Goal: Obtain resource: Download file/media

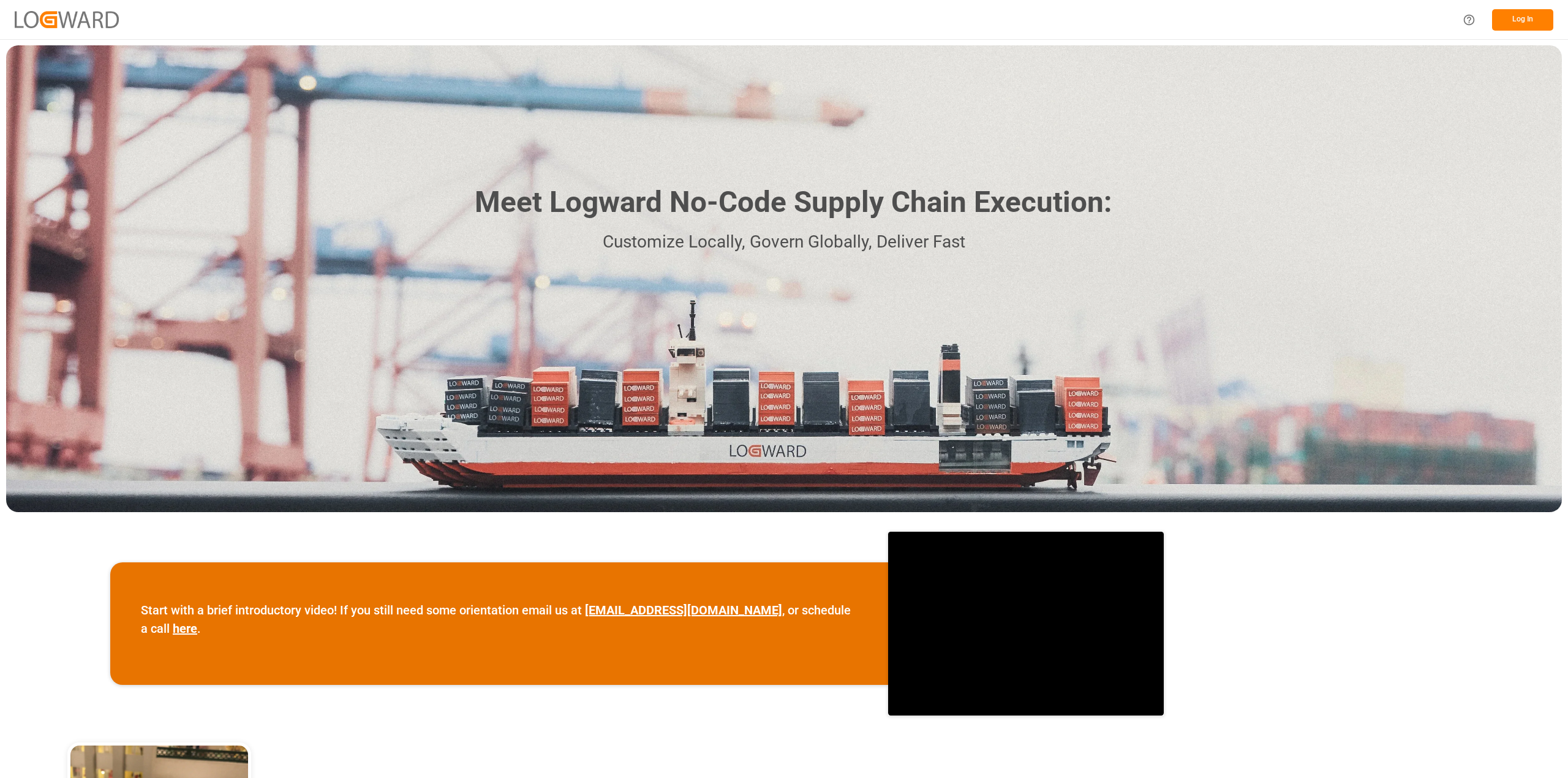
click at [1508, 17] on button "Log In" at bounding box center [1523, 20] width 61 height 21
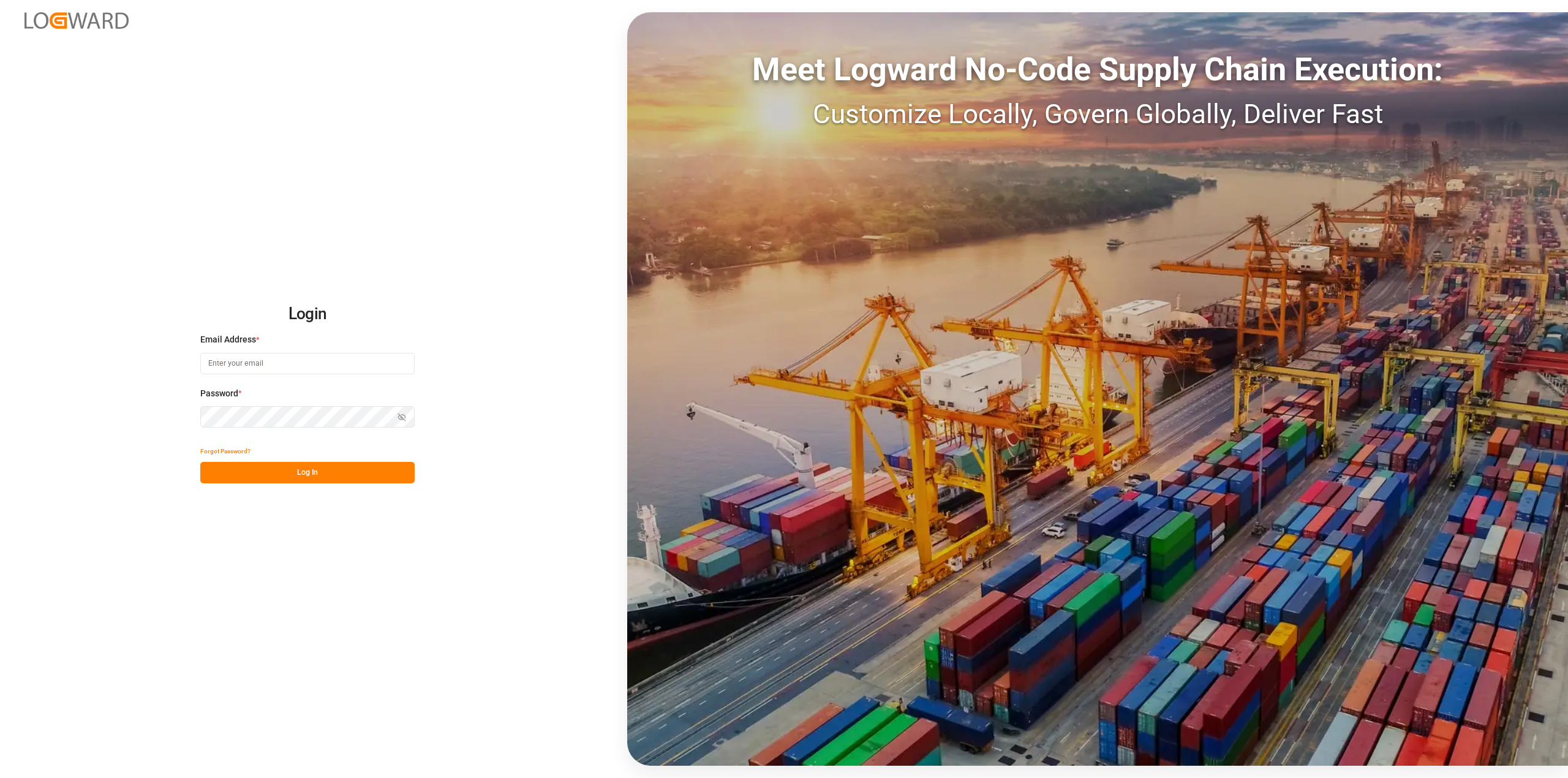
type input "[PERSON_NAME][EMAIL_ADDRESS][PERSON_NAME][DOMAIN_NAME]"
click at [331, 483] on button "Log In" at bounding box center [307, 473] width 214 height 21
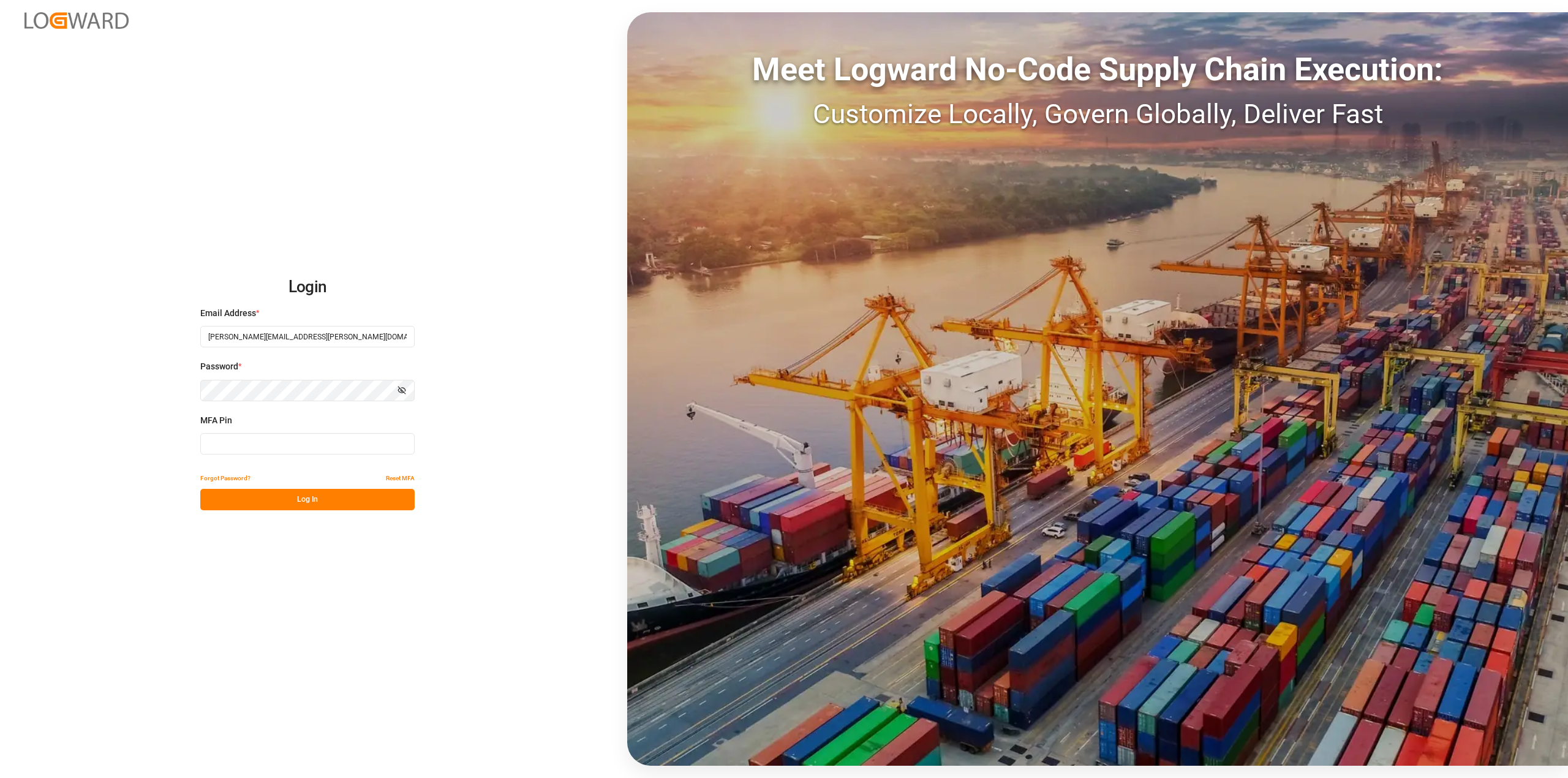
click at [315, 429] on div "MFA Pin" at bounding box center [307, 441] width 214 height 54
click at [312, 440] on input at bounding box center [307, 444] width 214 height 21
type input "965021"
click at [320, 493] on button "Log In" at bounding box center [307, 500] width 214 height 21
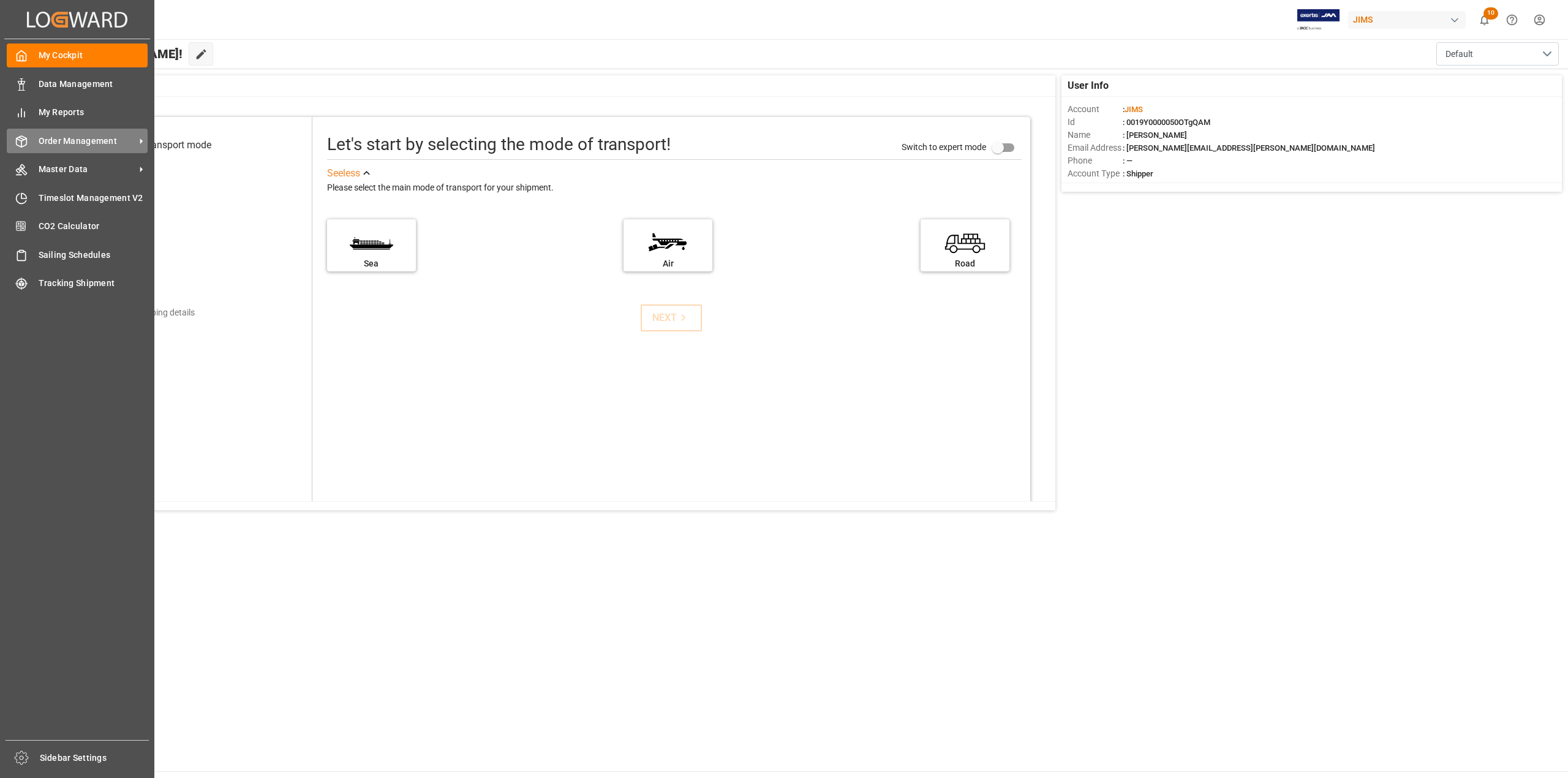
click at [52, 138] on span "Order Management" at bounding box center [86, 141] width 97 height 13
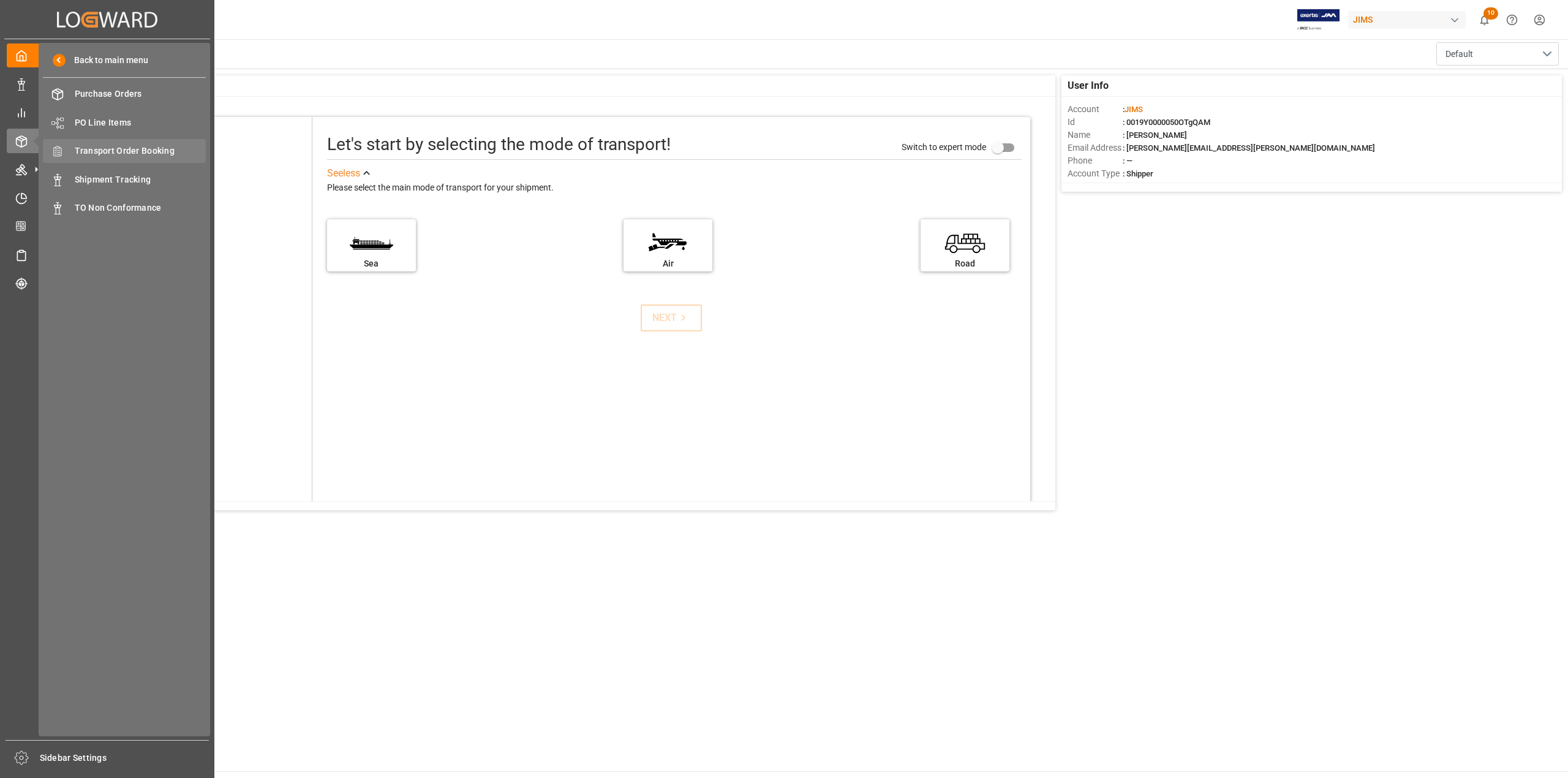
click at [108, 155] on span "Transport Order Booking" at bounding box center [141, 151] width 132 height 13
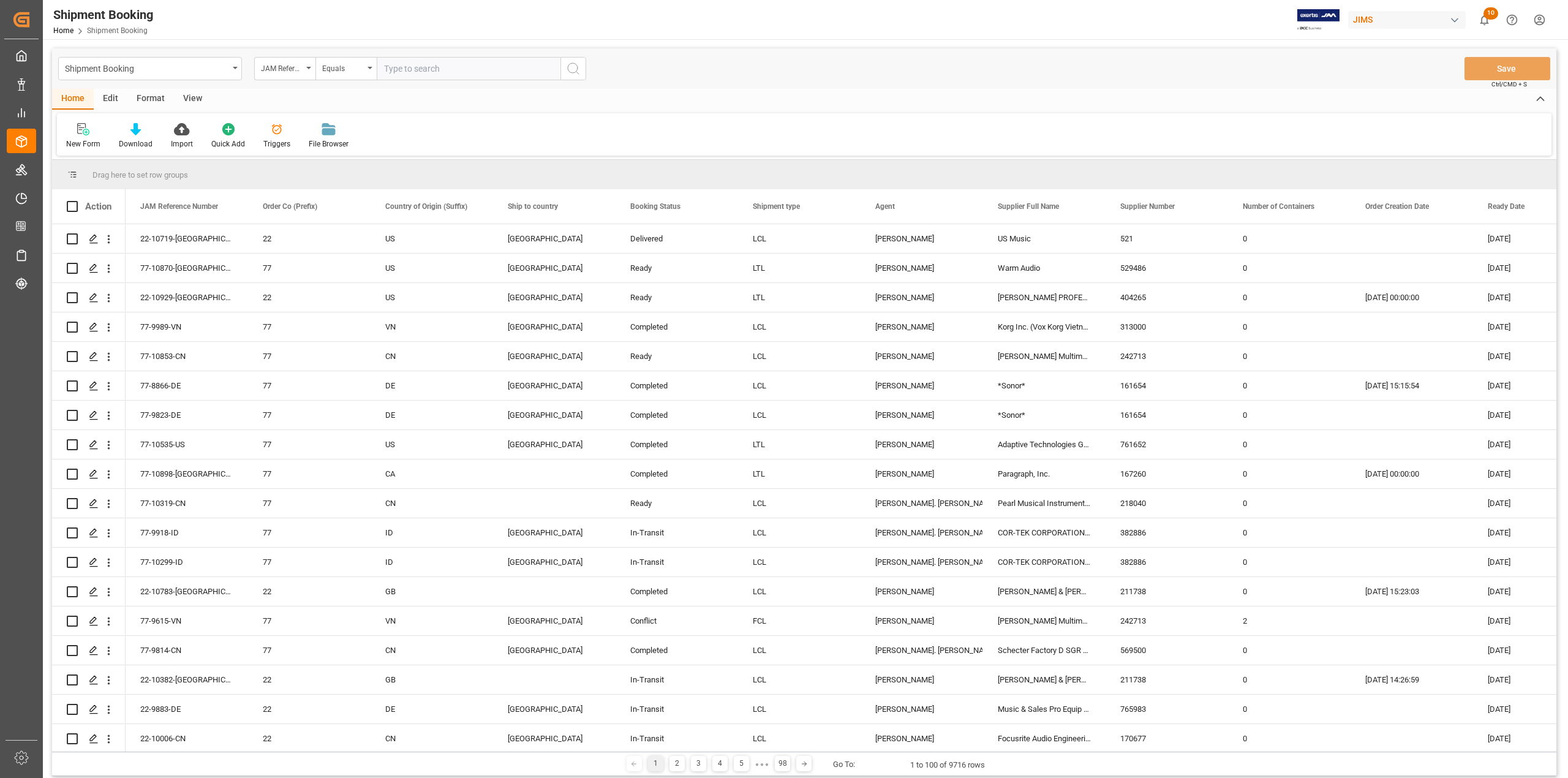
click at [223, 71] on div "Shipment Booking" at bounding box center [147, 67] width 164 height 15
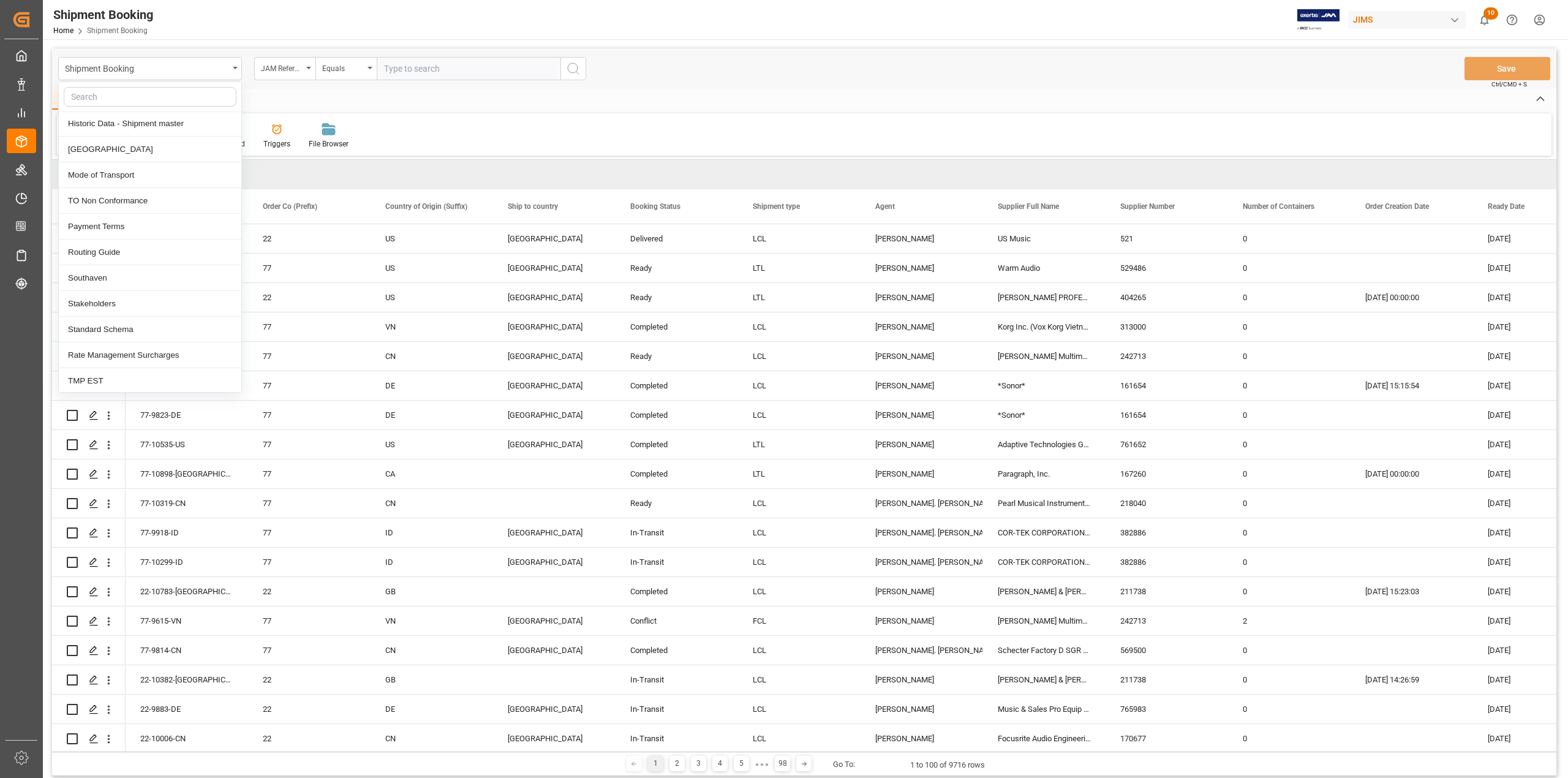
scroll to position [550, 0]
click at [160, 376] on div "Vendor Master" at bounding box center [150, 379] width 183 height 26
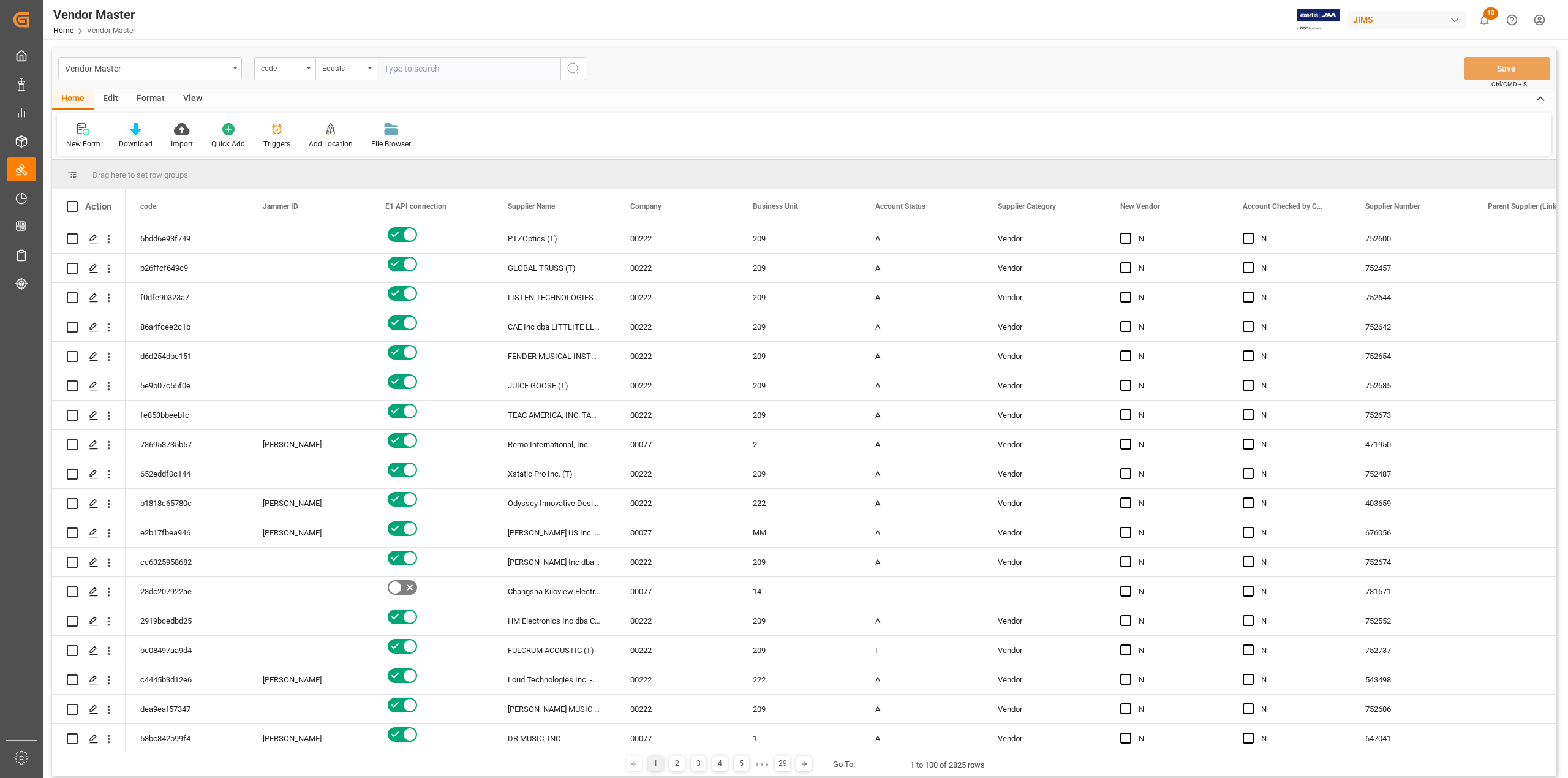
click at [136, 138] on div "Download" at bounding box center [135, 144] width 34 height 11
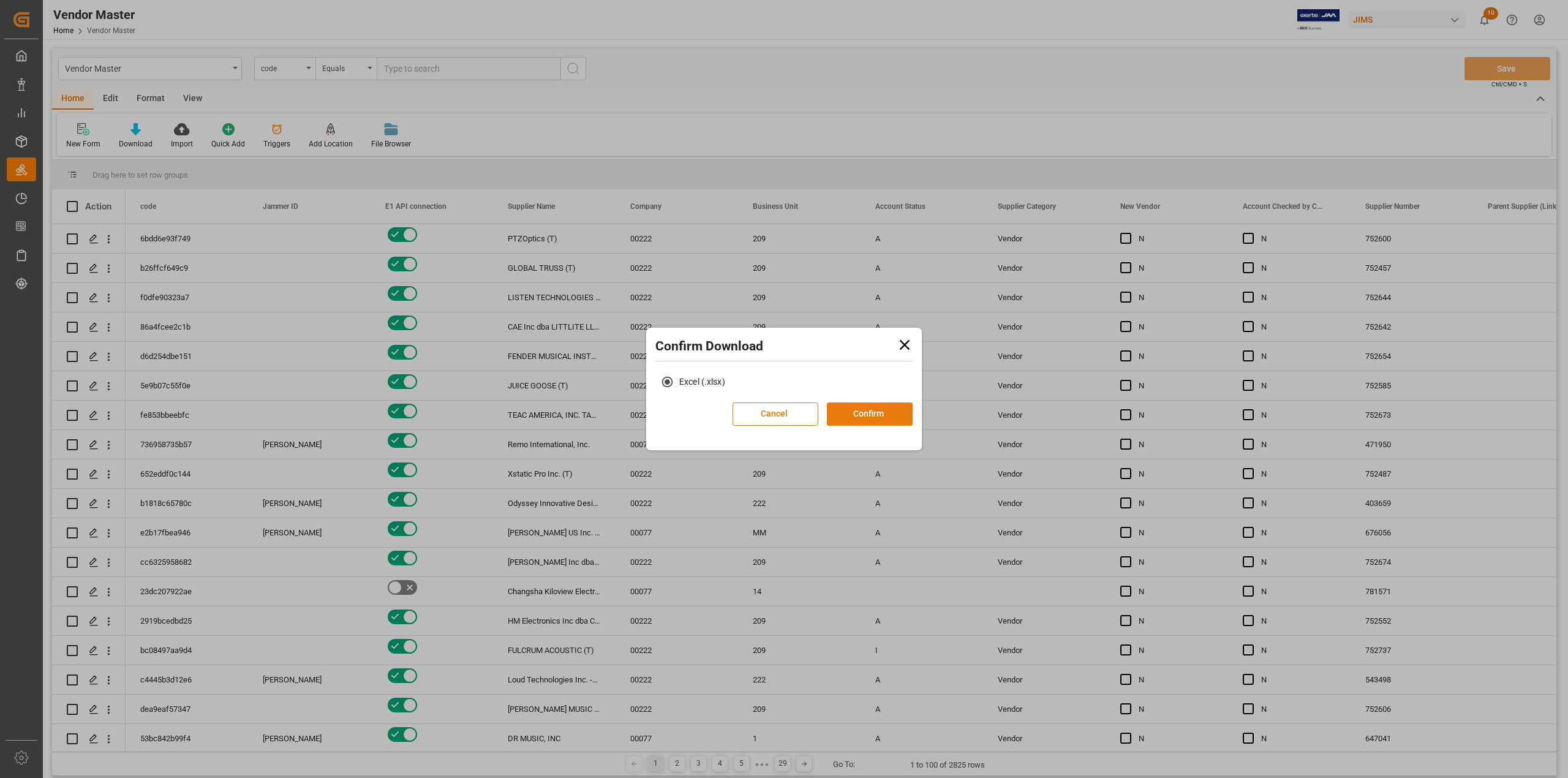
click at [873, 414] on button "Confirm" at bounding box center [870, 414] width 86 height 23
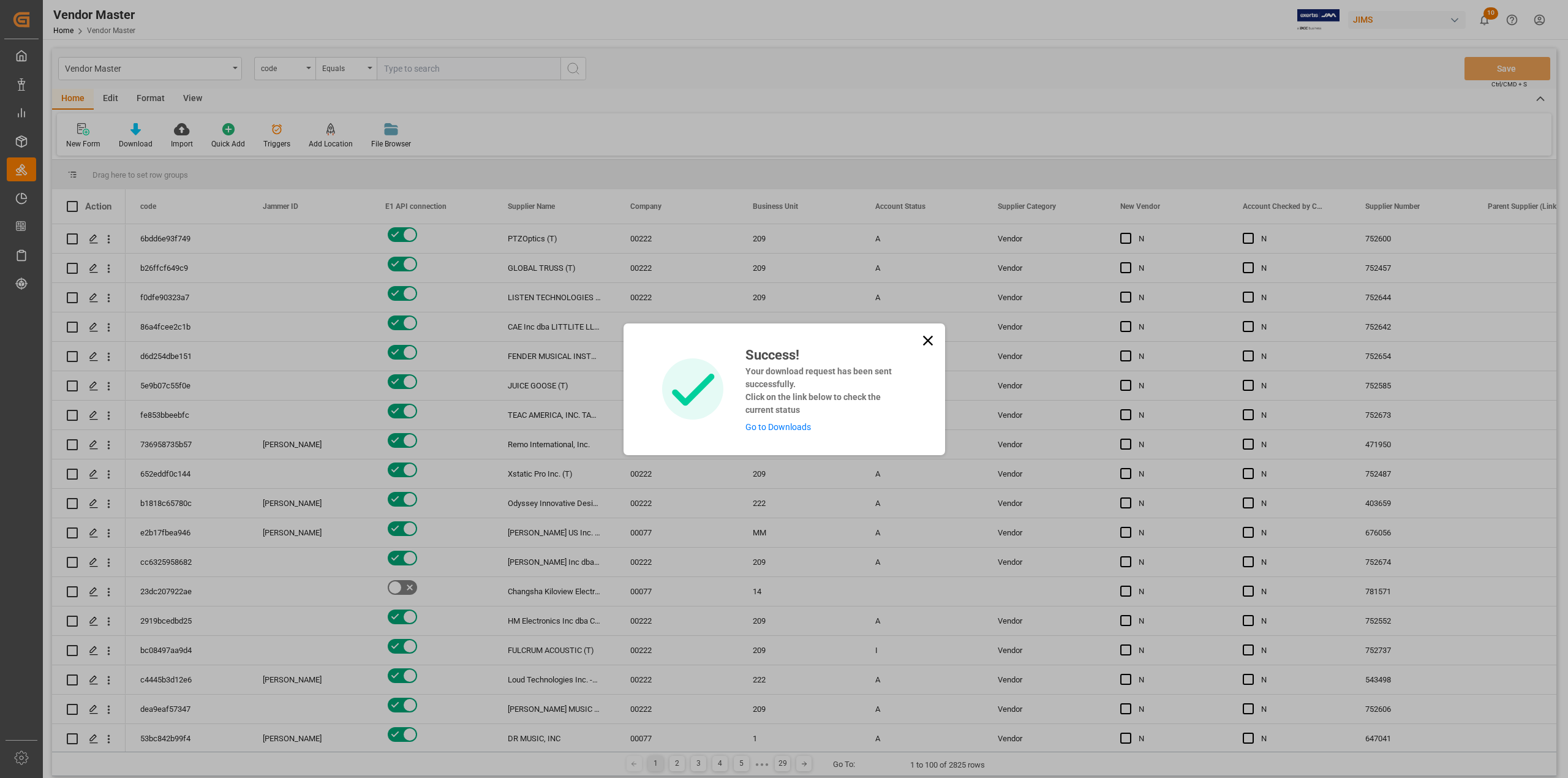
click at [794, 427] on link "Go to Downloads" at bounding box center [779, 427] width 66 height 10
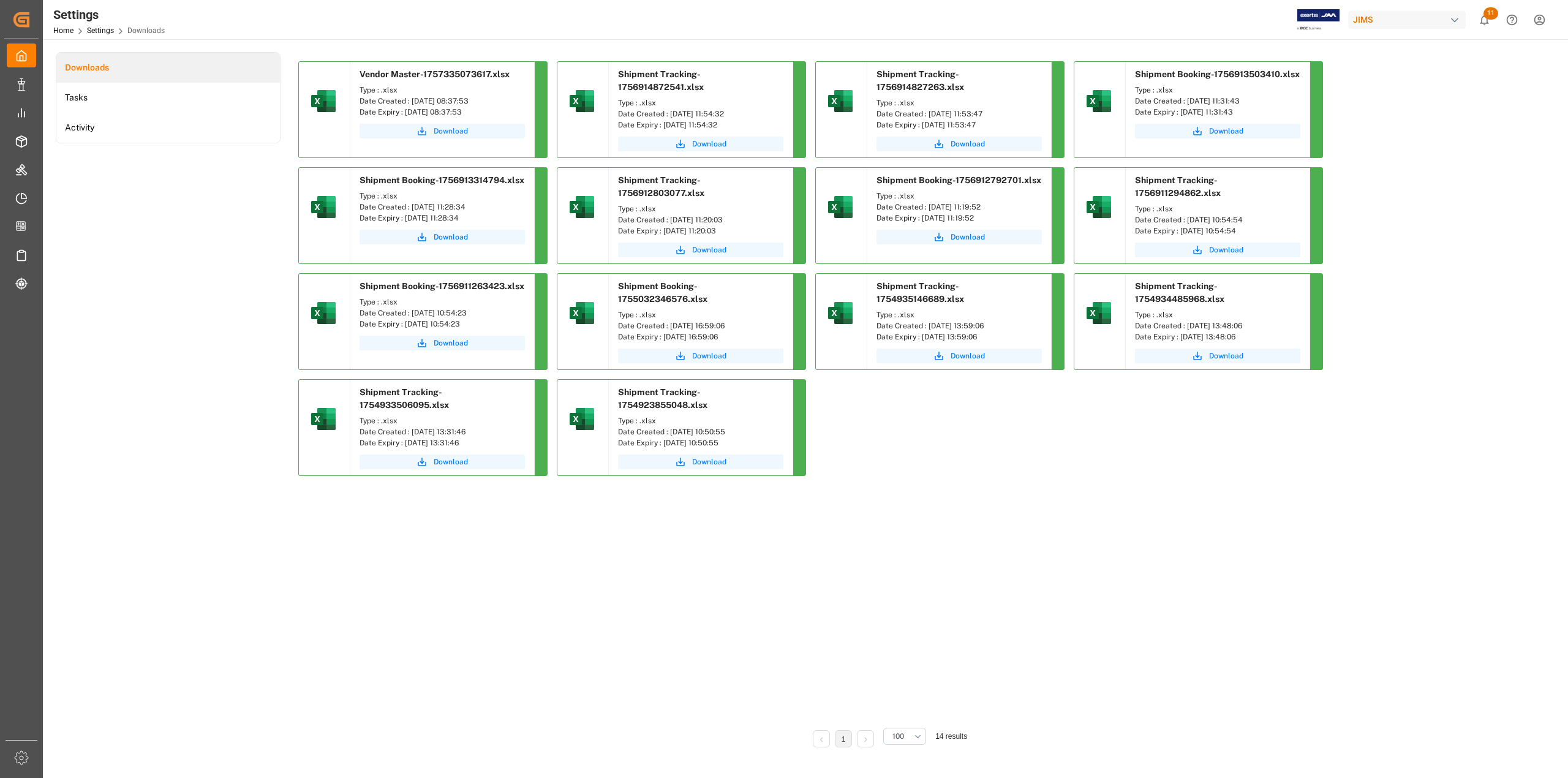
click at [434, 131] on span "Download" at bounding box center [451, 131] width 34 height 11
